Goal: Book appointment/travel/reservation

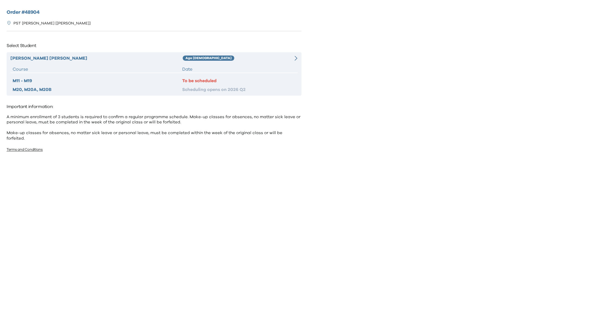
click at [263, 65] on div "[PERSON_NAME] [PERSON_NAME] Age [DEMOGRAPHIC_DATA] Course Date M11 - M19 To be …" at bounding box center [154, 73] width 295 height 43
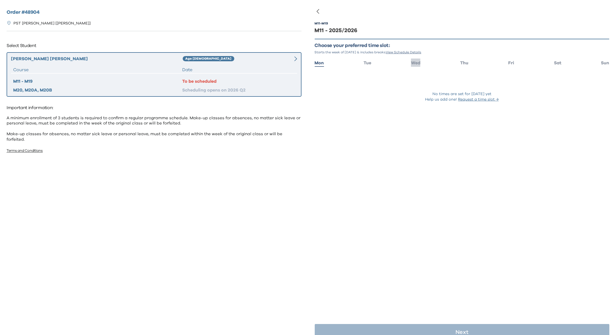
click at [413, 62] on span "Wed" at bounding box center [415, 63] width 9 height 4
click at [288, 60] on div at bounding box center [290, 58] width 14 height 7
click at [340, 100] on div "Help us add one! Request a time slot →" at bounding box center [462, 99] width 295 height 5
click at [223, 62] on div "[PERSON_NAME] [PERSON_NAME] Age [DEMOGRAPHIC_DATA] Course Date M11 - M19 To be …" at bounding box center [154, 74] width 295 height 44
click at [246, 65] on div "[PERSON_NAME] [PERSON_NAME] Age [DEMOGRAPHIC_DATA] Course Date M11 - M19 To be …" at bounding box center [154, 74] width 295 height 44
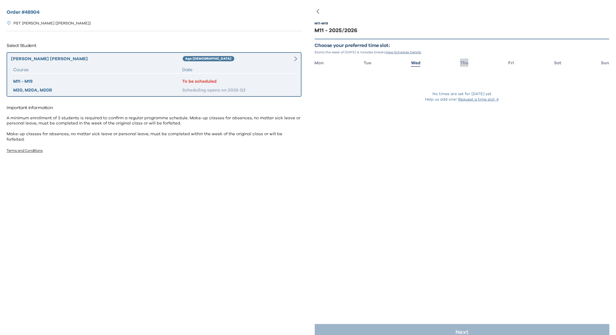
click at [464, 63] on span "Thu" at bounding box center [464, 63] width 8 height 4
click at [509, 61] on span "Fri" at bounding box center [511, 63] width 6 height 4
click at [555, 62] on span "Sat" at bounding box center [557, 63] width 7 height 4
click at [601, 63] on span "Sun" at bounding box center [605, 63] width 8 height 4
click at [314, 62] on div "M11 - M19 M11 - 2025/2026 Choose your preferred time slot: Starts the week of […" at bounding box center [462, 167] width 308 height 335
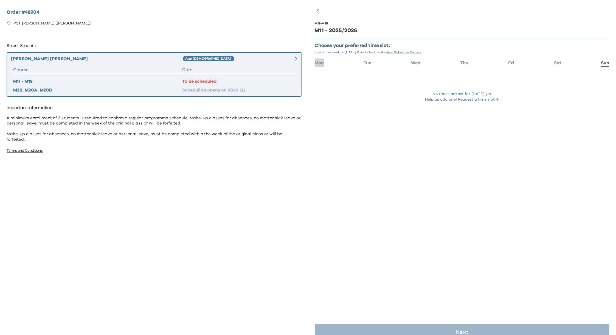
click at [322, 64] on span "Mon" at bounding box center [319, 63] width 9 height 4
click at [371, 63] on ul "Mon Tue Wed Thu Fri Sat Sun" at bounding box center [462, 62] width 295 height 8
click at [361, 63] on ul "Mon Tue Wed Thu Fri Sat Sun" at bounding box center [462, 62] width 295 height 8
drag, startPoint x: 365, startPoint y: 63, endPoint x: 368, endPoint y: 65, distance: 3.8
click at [365, 63] on span "Tue" at bounding box center [368, 63] width 8 height 4
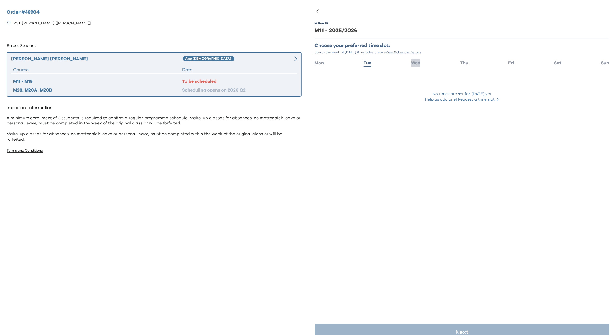
click at [414, 63] on span "Wed" at bounding box center [415, 63] width 9 height 4
drag, startPoint x: 382, startPoint y: 94, endPoint x: 329, endPoint y: 66, distance: 59.9
click at [382, 94] on div "No times are set for [DATE] yet" at bounding box center [462, 93] width 295 height 5
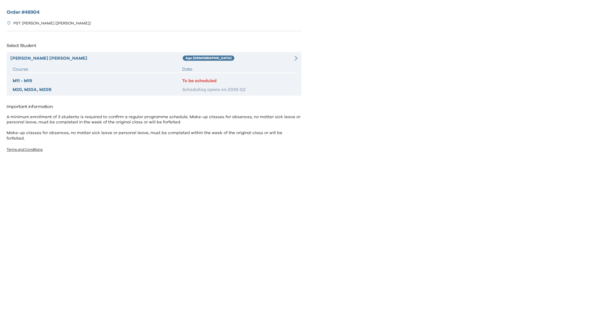
click at [204, 83] on div "To be scheduled" at bounding box center [238, 80] width 113 height 7
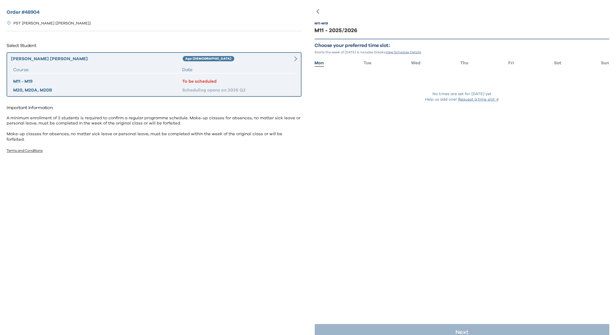
drag, startPoint x: 365, startPoint y: 63, endPoint x: 379, endPoint y: 62, distance: 13.7
click at [365, 62] on span "Tue" at bounding box center [368, 63] width 8 height 4
click at [412, 64] on span "Wed" at bounding box center [415, 63] width 9 height 4
click at [462, 64] on span "Thu" at bounding box center [464, 63] width 8 height 4
click at [509, 63] on span "Fri" at bounding box center [511, 63] width 6 height 4
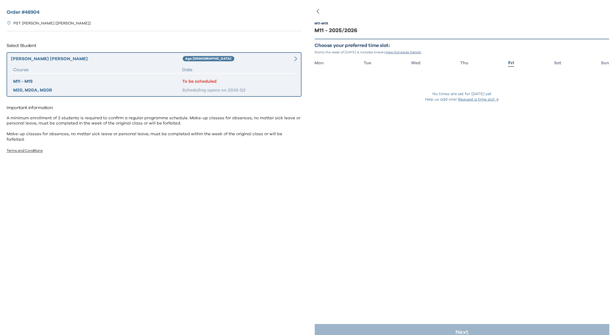
click at [547, 64] on ul "Mon Tue Wed Thu Fri Sat Sun" at bounding box center [462, 62] width 295 height 8
click at [554, 63] on span "Sat" at bounding box center [557, 63] width 7 height 4
click at [602, 64] on span "Sun" at bounding box center [605, 63] width 8 height 4
